Goal: Task Accomplishment & Management: Manage account settings

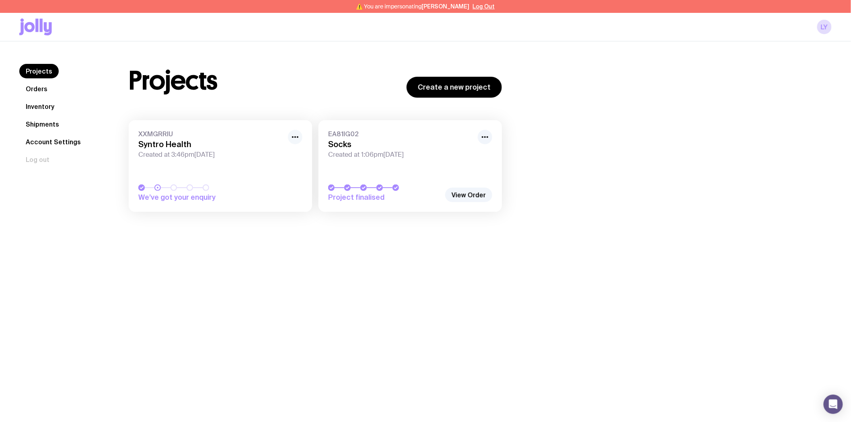
click at [295, 138] on icon "button" at bounding box center [295, 137] width 10 height 10
click at [288, 163] on button "Rename" at bounding box center [276, 167] width 39 height 8
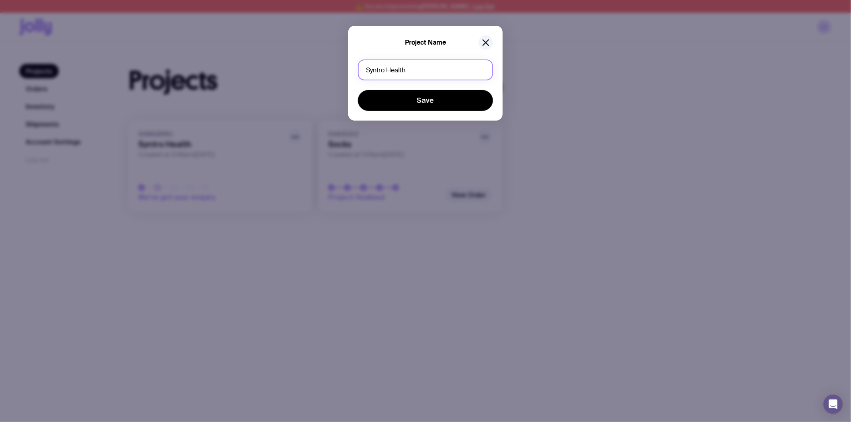
click at [404, 66] on input "Syntro Health" at bounding box center [425, 70] width 135 height 21
type input "Notebook"
click at [358, 90] on button "Save" at bounding box center [425, 100] width 135 height 21
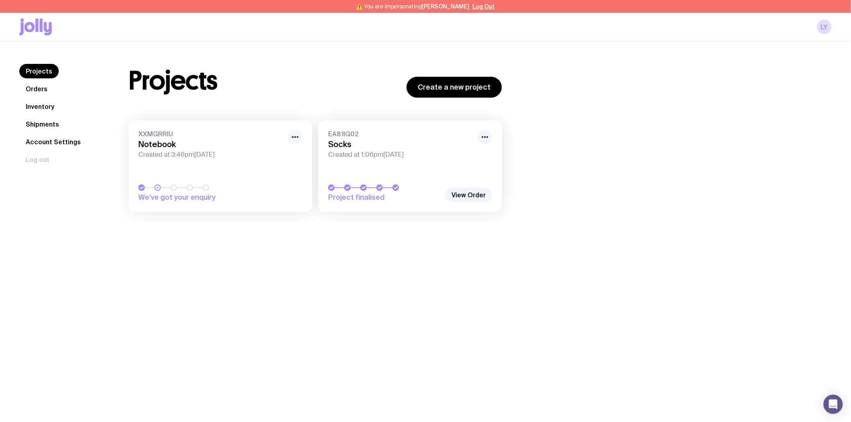
click at [296, 141] on icon "button" at bounding box center [295, 137] width 10 height 10
click at [288, 163] on button "Rename" at bounding box center [276, 167] width 39 height 8
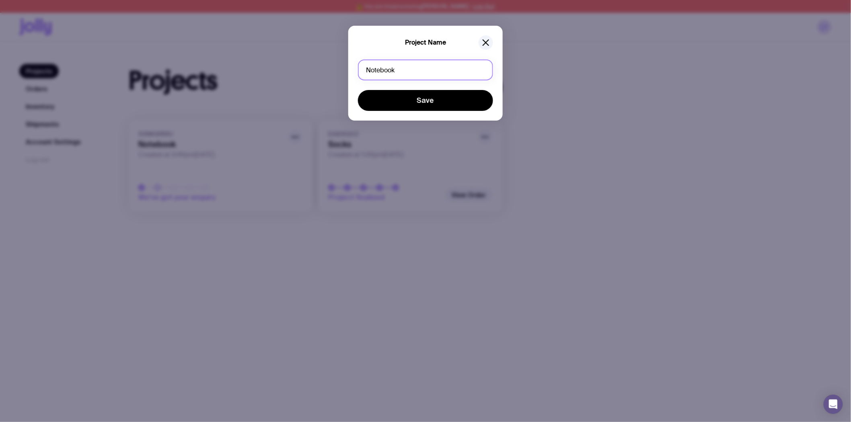
click at [364, 71] on input "Notebook" at bounding box center [425, 70] width 135 height 21
type input "Softcover Notebook"
click at [358, 90] on button "Save" at bounding box center [425, 100] width 135 height 21
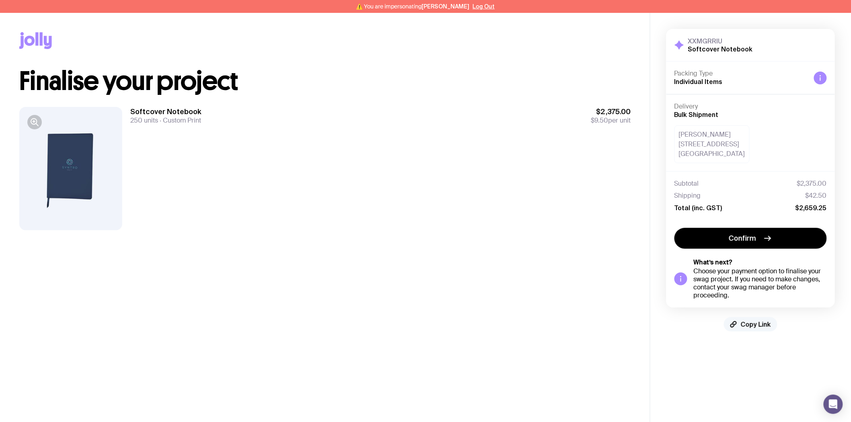
click at [742, 321] on span "Copy Link" at bounding box center [756, 325] width 30 height 8
